Goal: Information Seeking & Learning: Learn about a topic

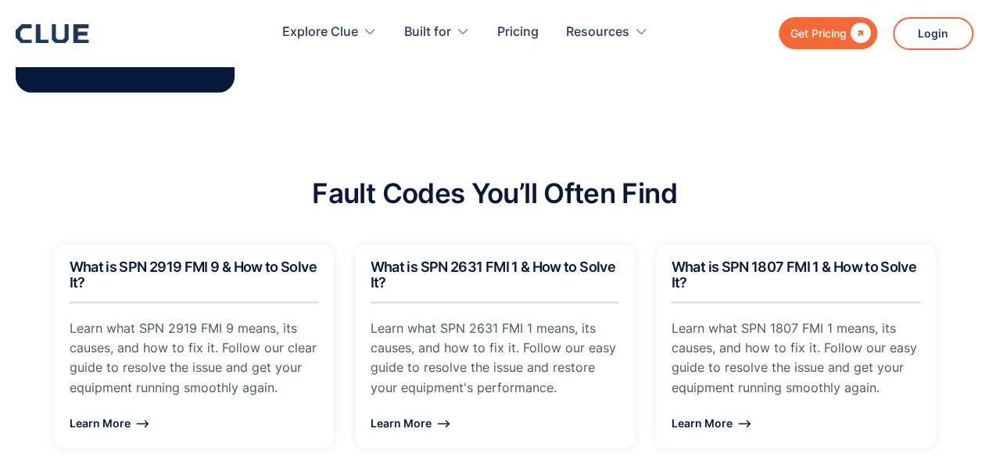
scroll to position [1126, 0]
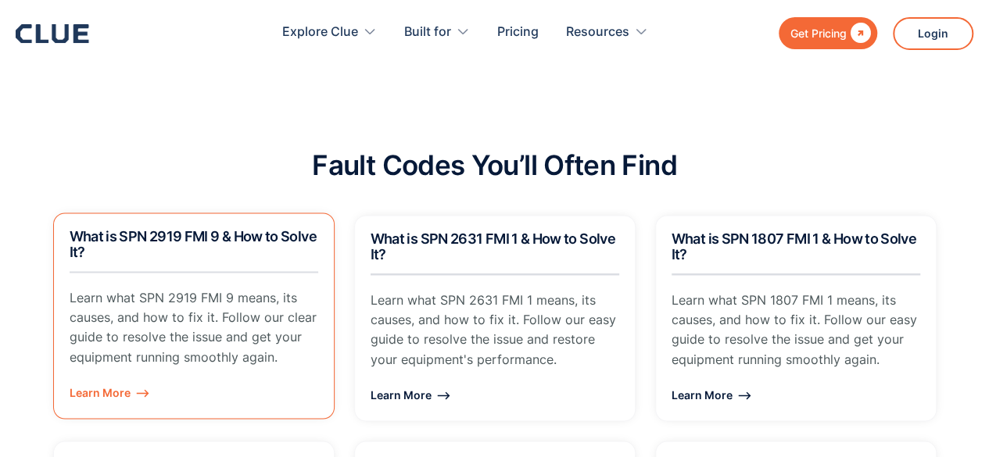
click at [151, 229] on h2 "What is SPN 2919 FMI 9 & How to Solve It?" at bounding box center [194, 244] width 249 height 31
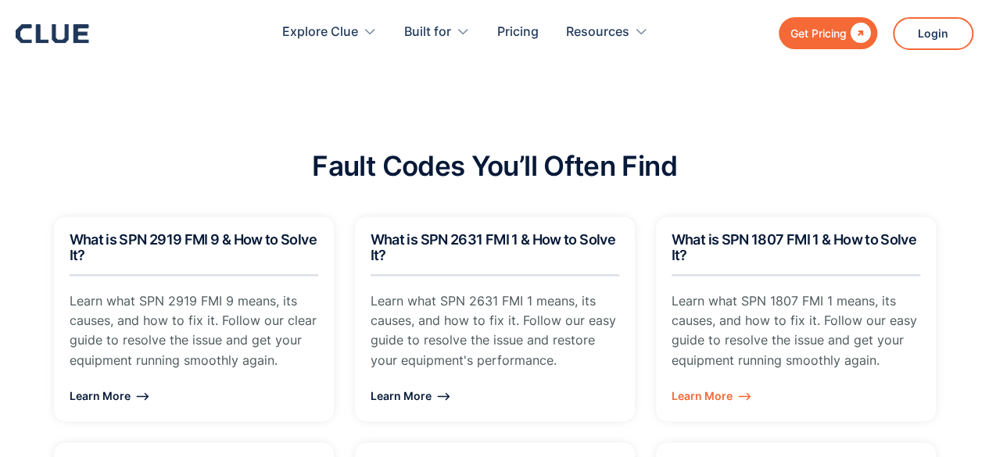
scroll to position [1157, 0]
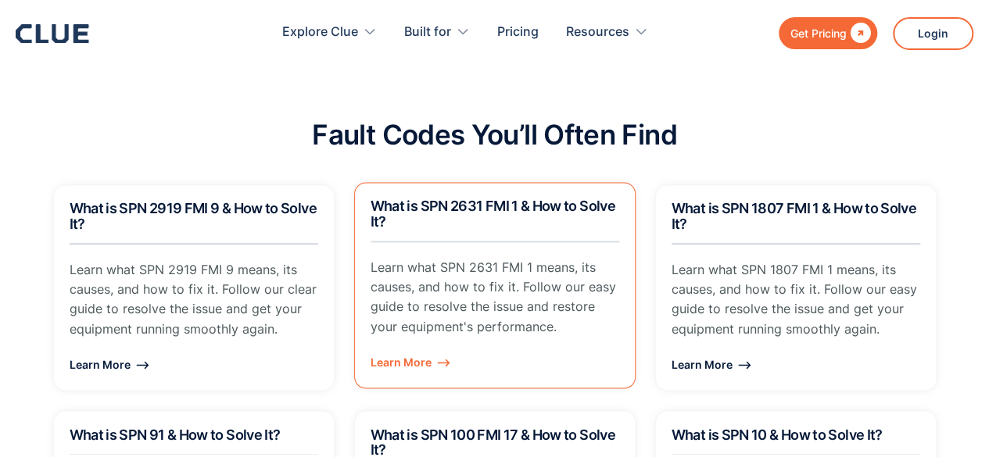
click at [489, 199] on h2 "What is SPN 2631 FMI 1 & How to Solve It?" at bounding box center [494, 214] width 249 height 31
